Goal: Task Accomplishment & Management: Manage account settings

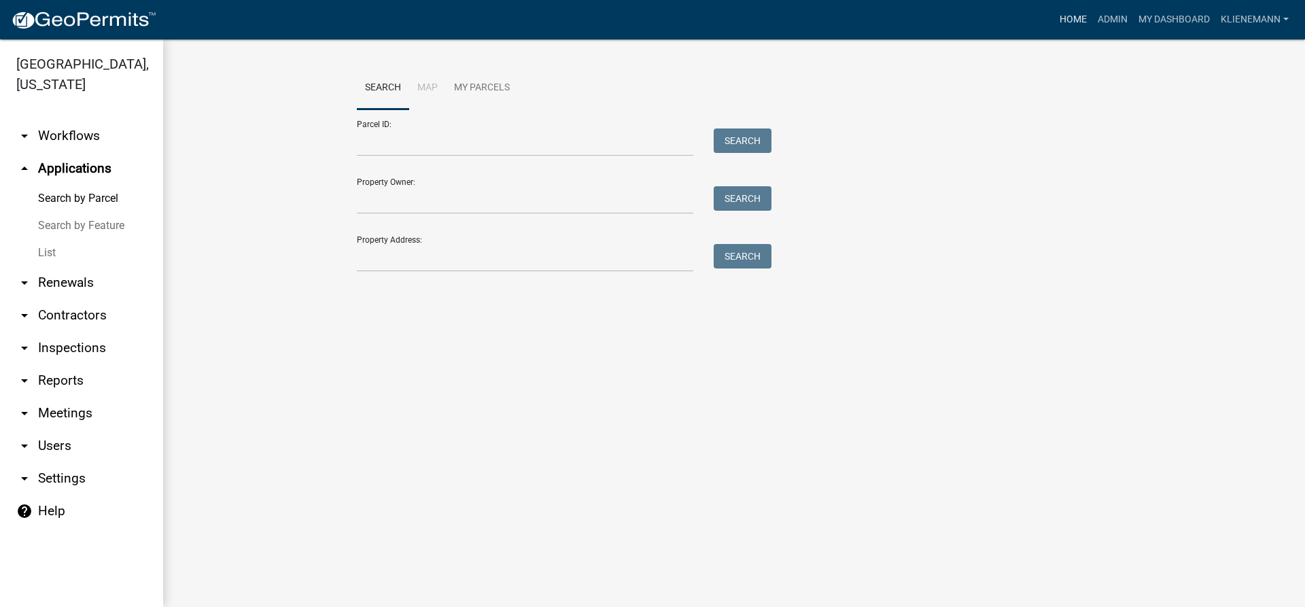
click at [1069, 16] on link "Home" at bounding box center [1074, 20] width 38 height 26
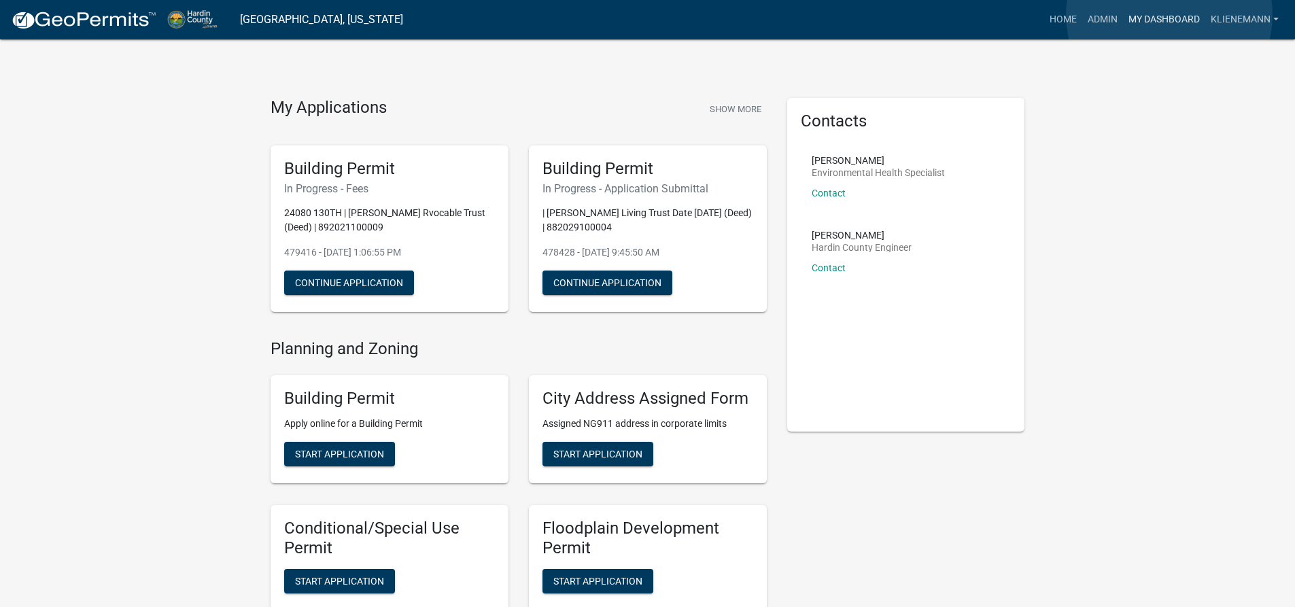
click at [1169, 15] on link "My Dashboard" at bounding box center [1164, 20] width 82 height 26
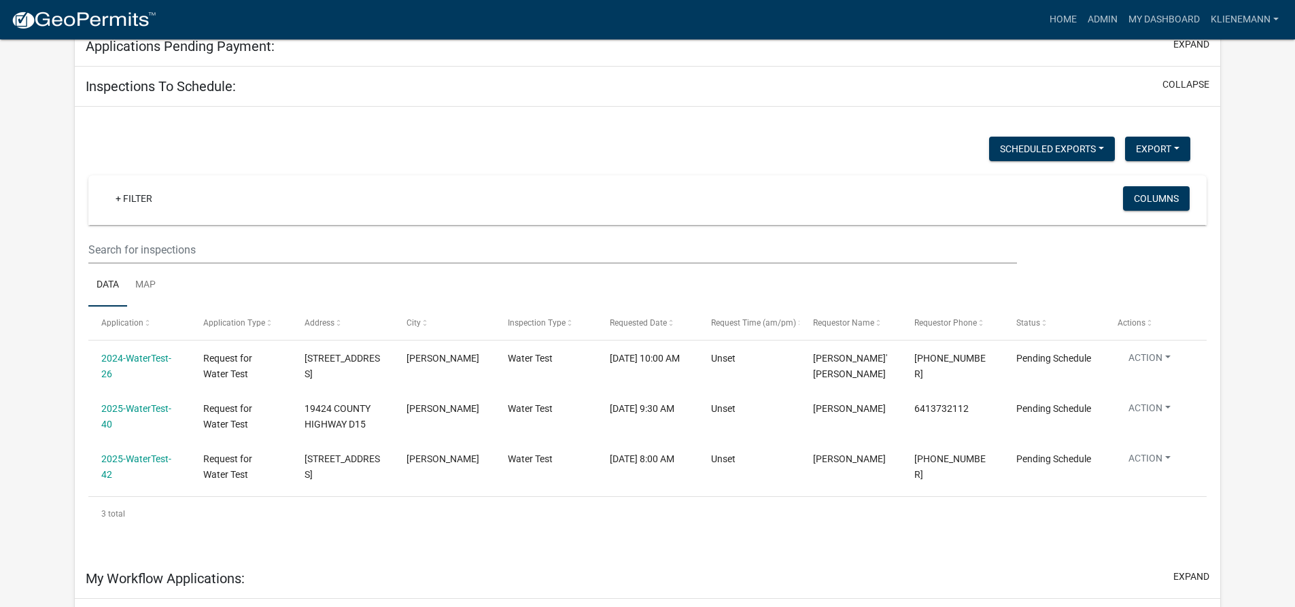
scroll to position [184, 0]
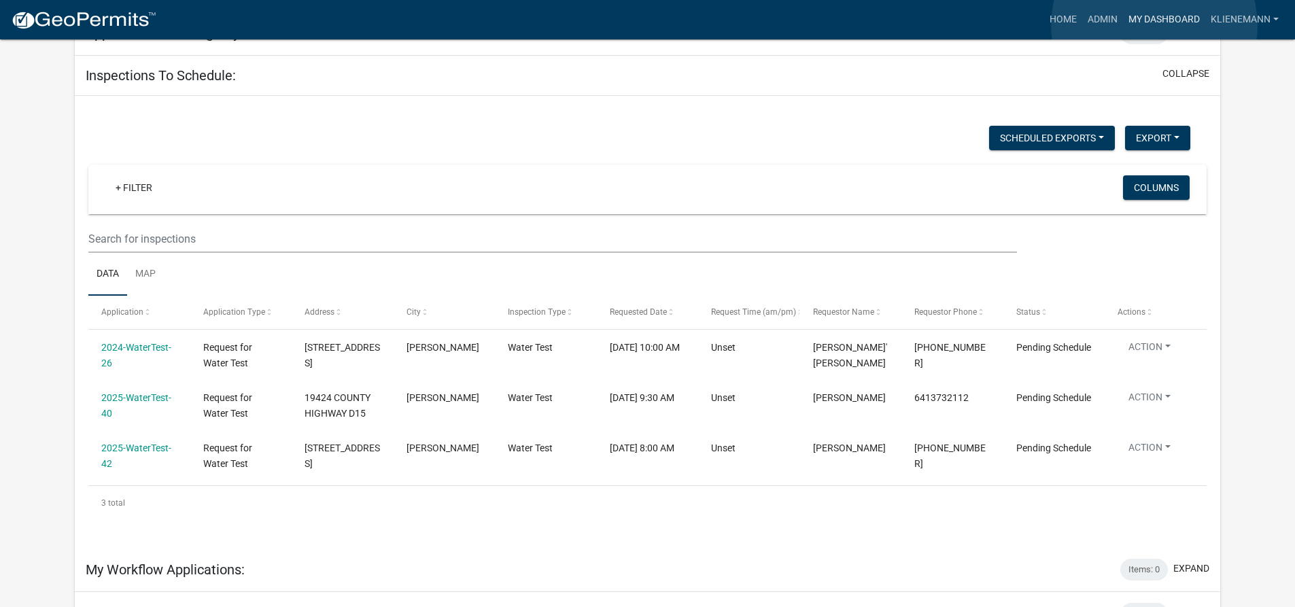
click at [1155, 25] on link "My Dashboard" at bounding box center [1164, 20] width 82 height 26
click at [1101, 24] on link "Admin" at bounding box center [1102, 20] width 41 height 26
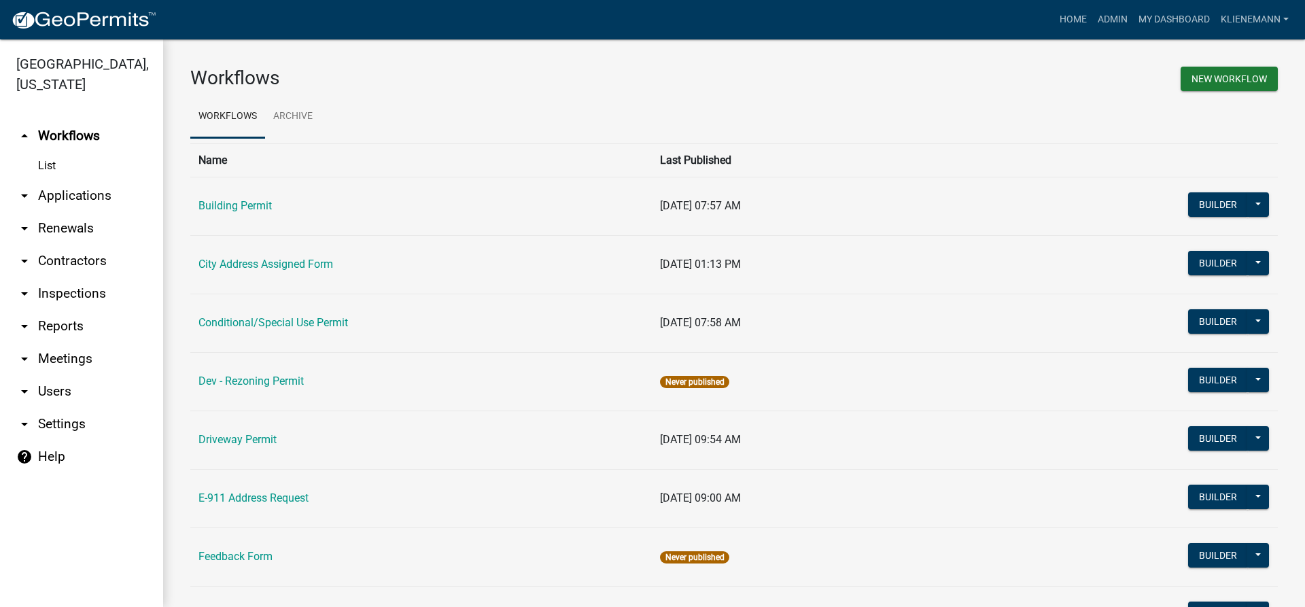
click at [89, 277] on link "arrow_drop_down Inspections" at bounding box center [81, 293] width 163 height 33
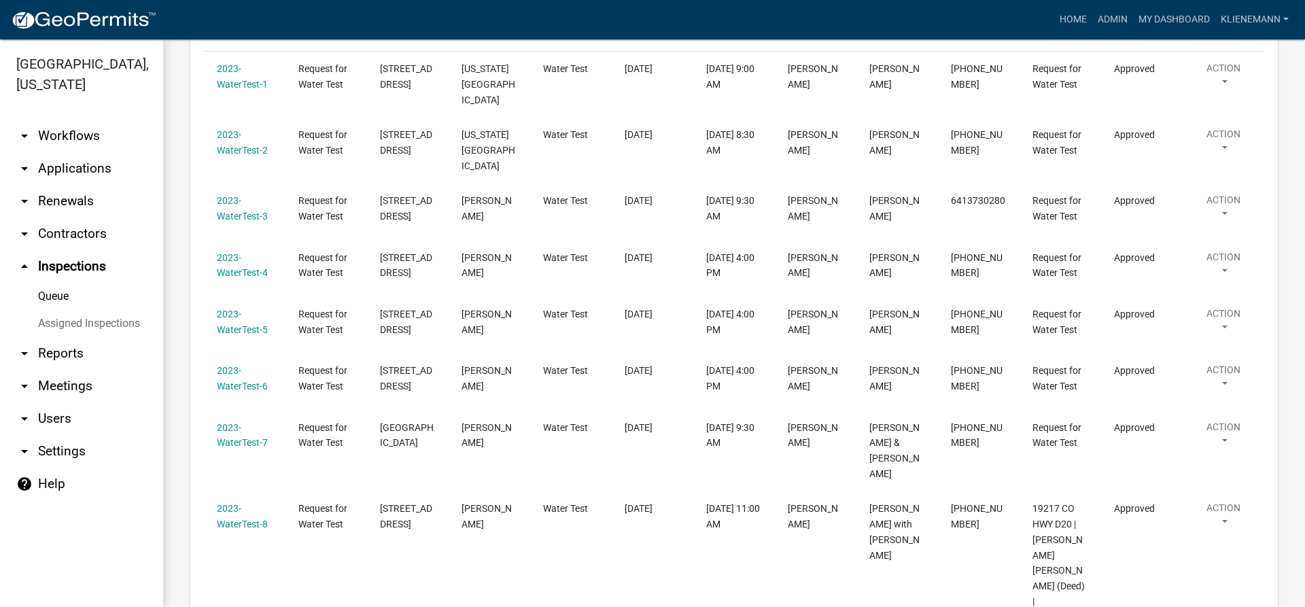
scroll to position [68, 0]
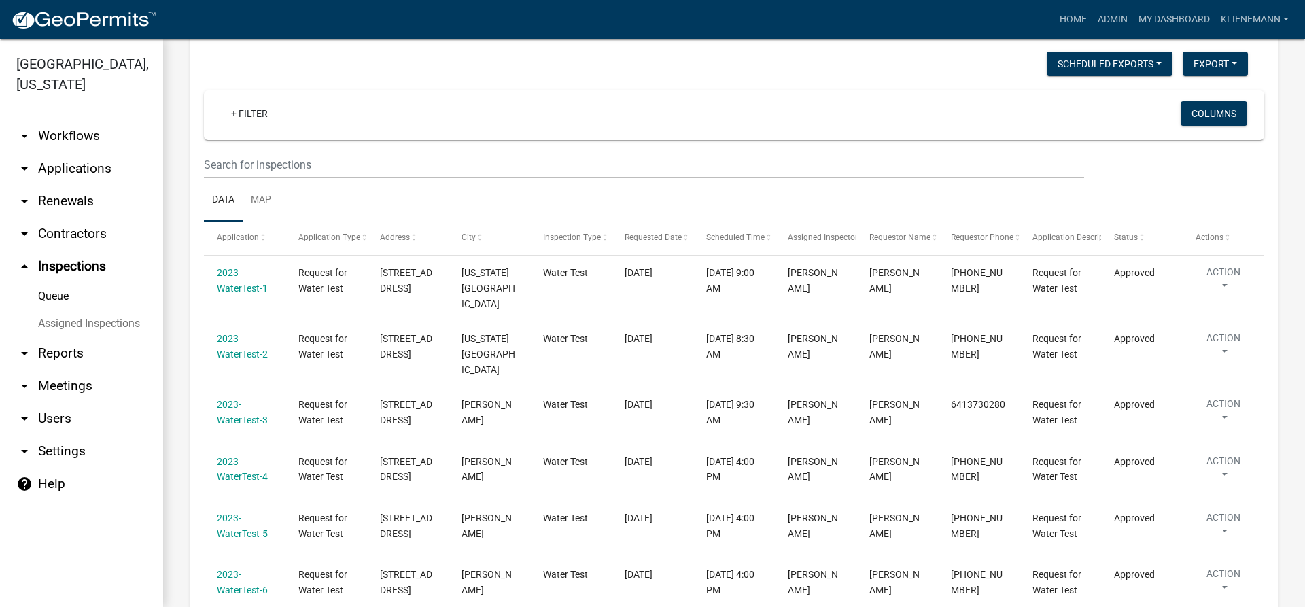
click at [116, 185] on link "arrow_drop_down Renewals" at bounding box center [81, 201] width 163 height 33
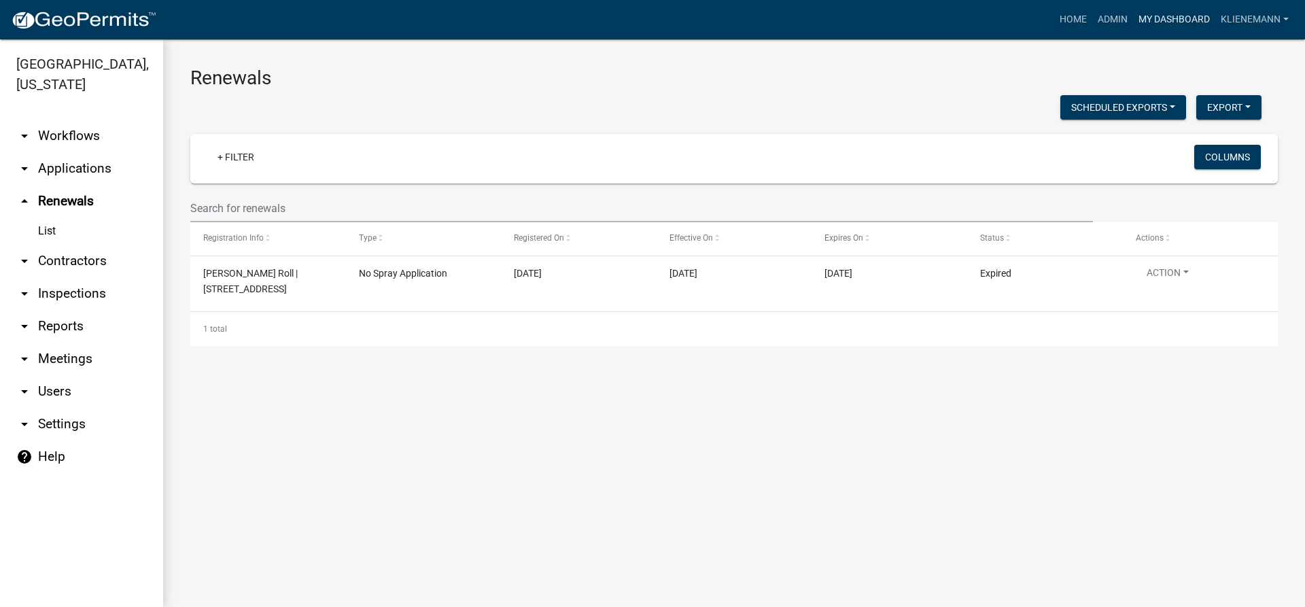
click at [1173, 16] on link "My Dashboard" at bounding box center [1174, 20] width 82 height 26
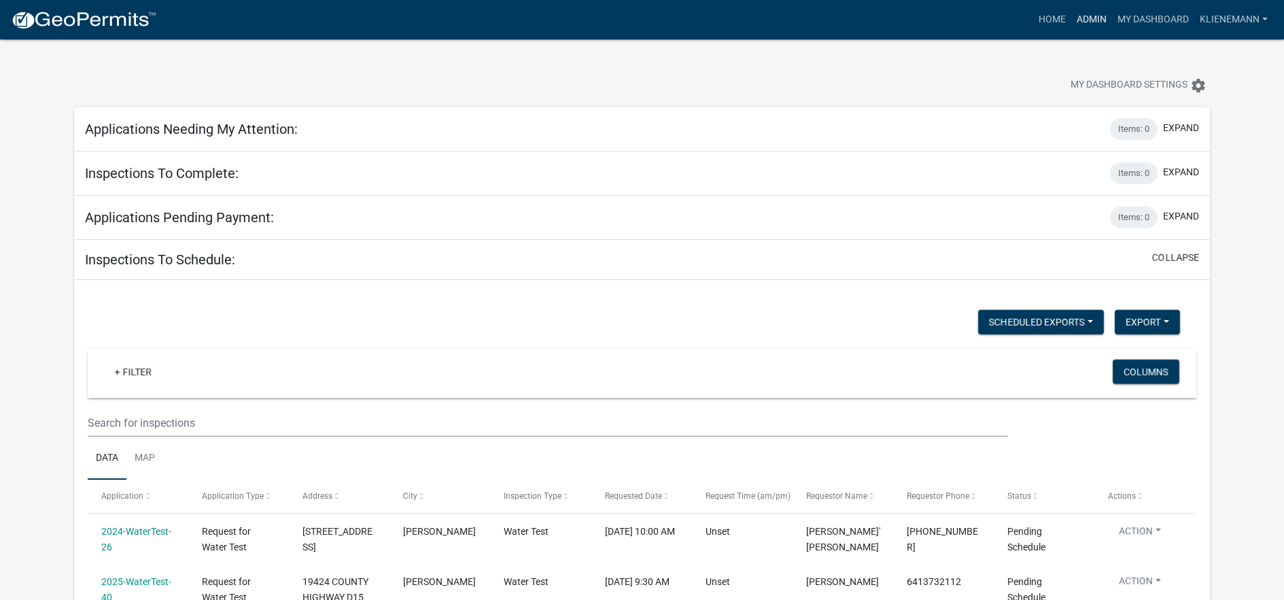
click at [1085, 19] on link "Admin" at bounding box center [1092, 20] width 41 height 26
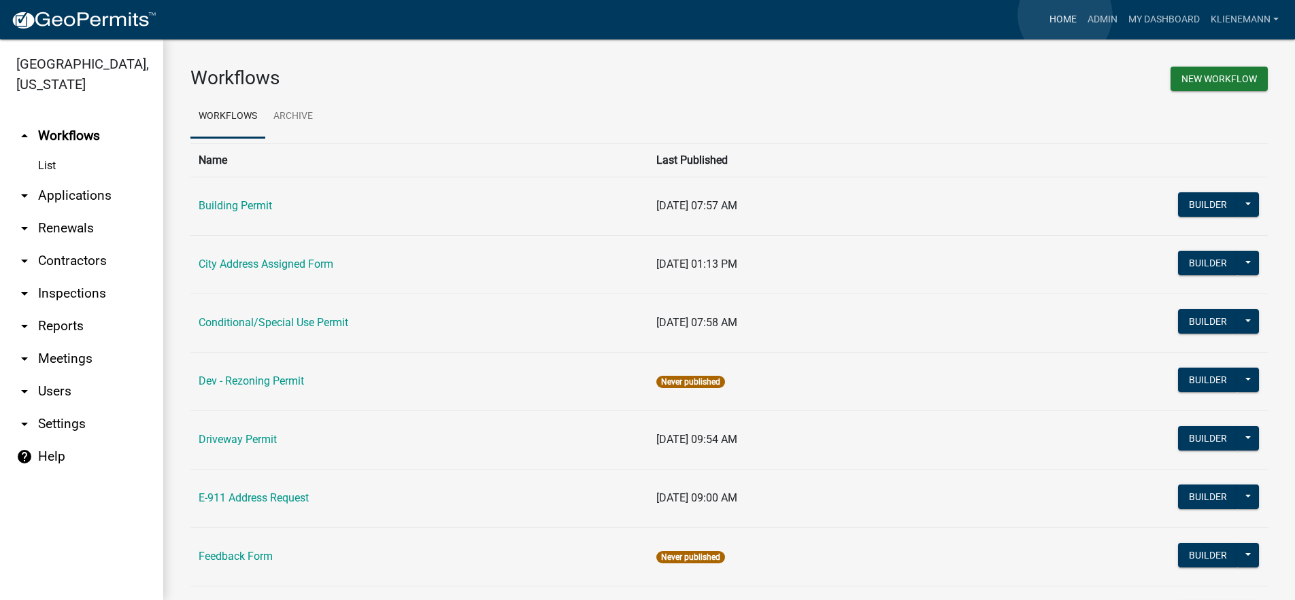
click at [1065, 15] on link "Home" at bounding box center [1063, 20] width 38 height 26
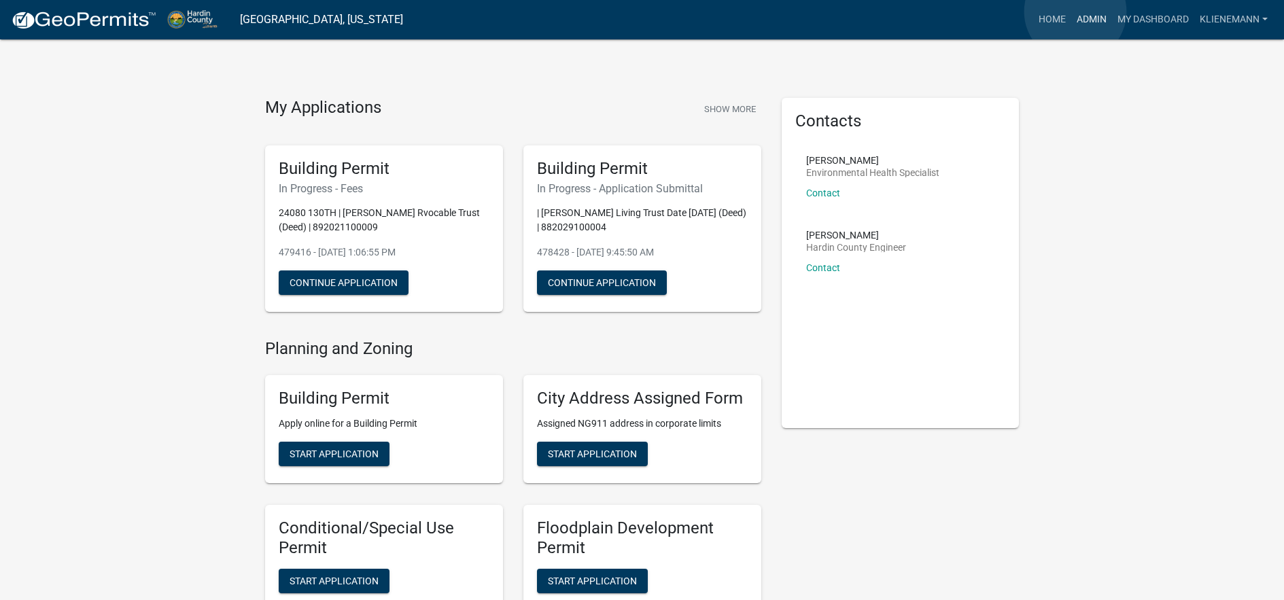
click at [1076, 12] on link "Admin" at bounding box center [1092, 20] width 41 height 26
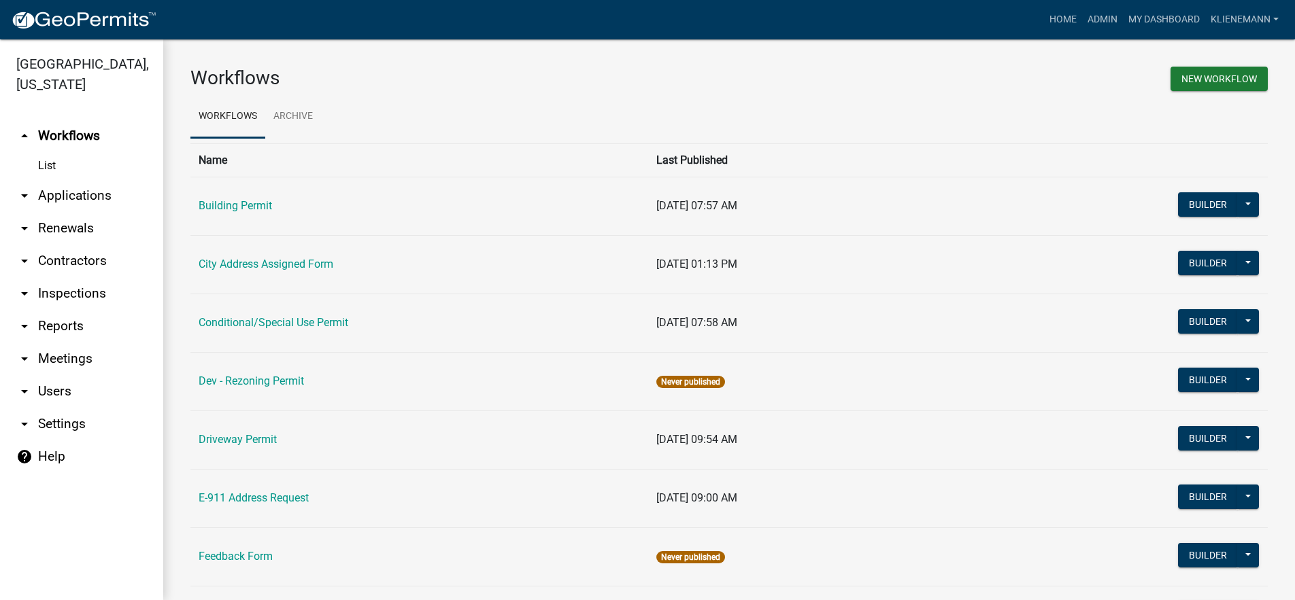
click at [92, 179] on link "arrow_drop_down Applications" at bounding box center [81, 195] width 163 height 33
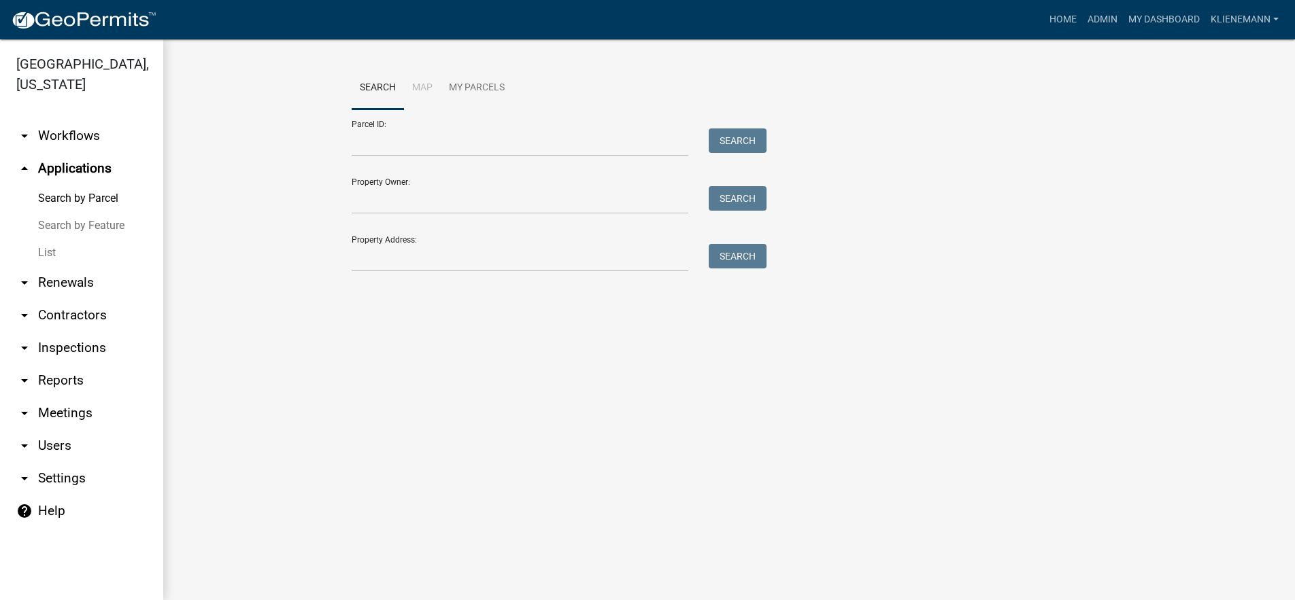
click at [54, 239] on link "List" at bounding box center [81, 252] width 163 height 27
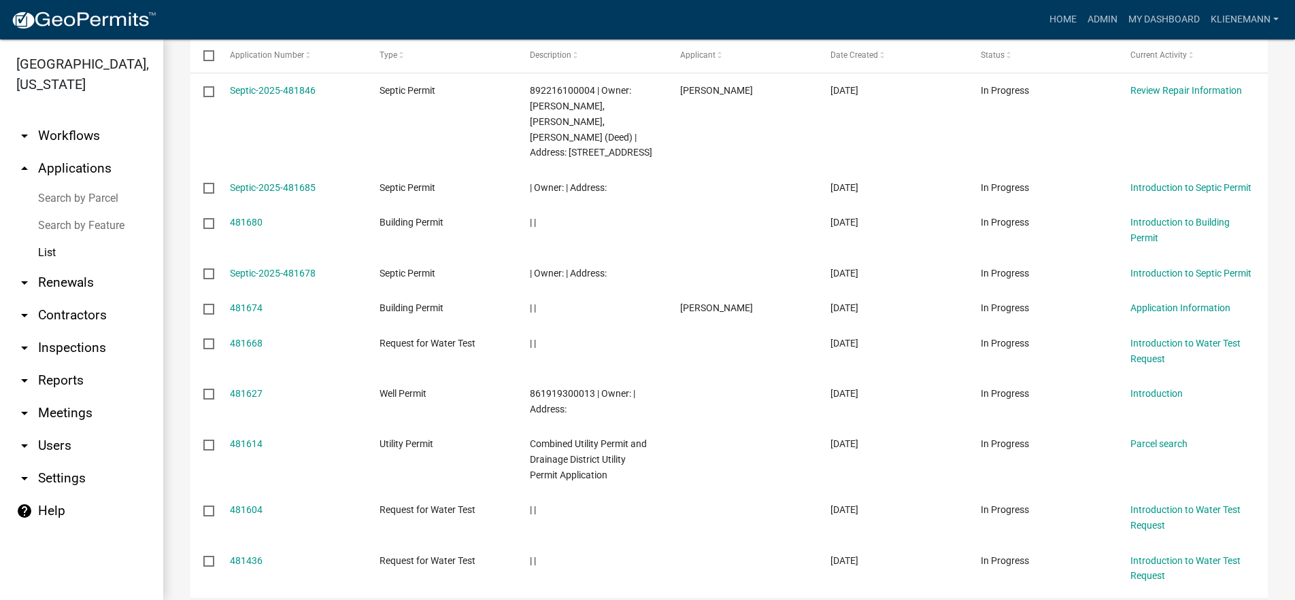
scroll to position [328, 0]
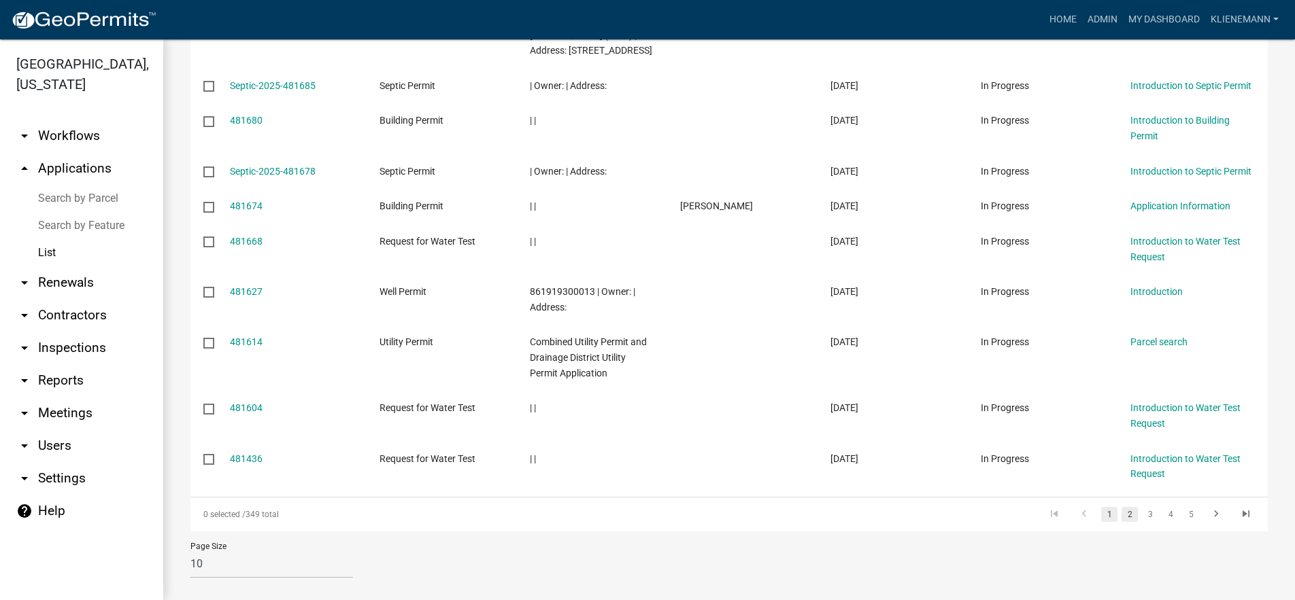
click at [1121, 507] on link "2" at bounding box center [1129, 514] width 16 height 15
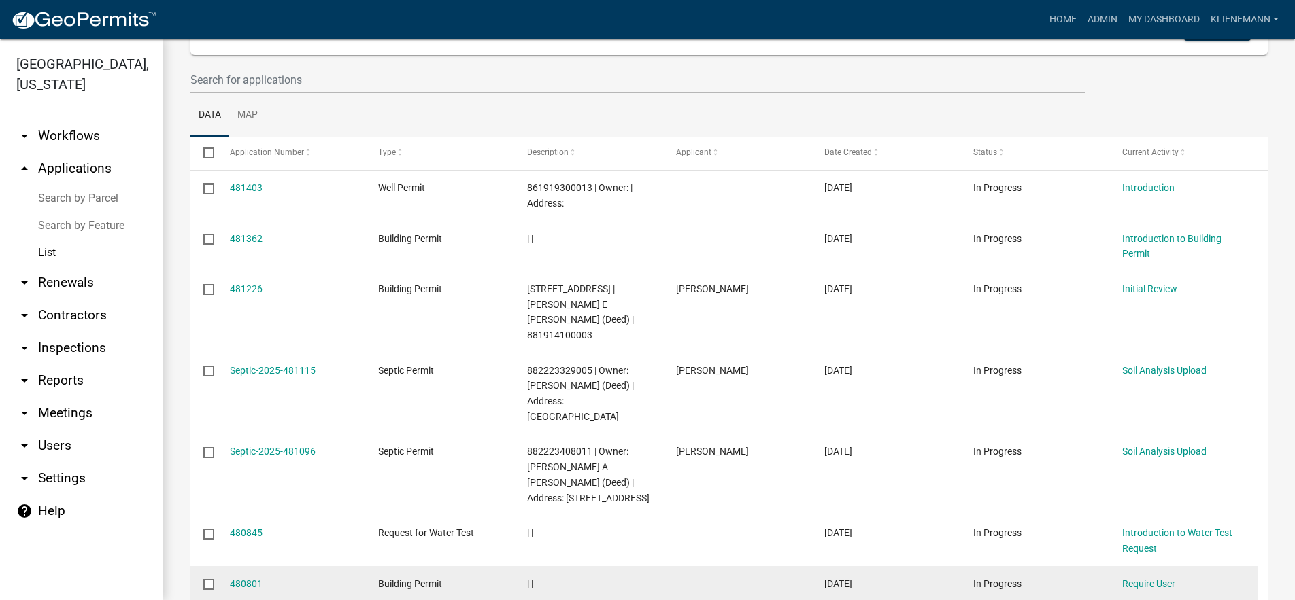
scroll to position [124, 0]
